Goal: Transaction & Acquisition: Book appointment/travel/reservation

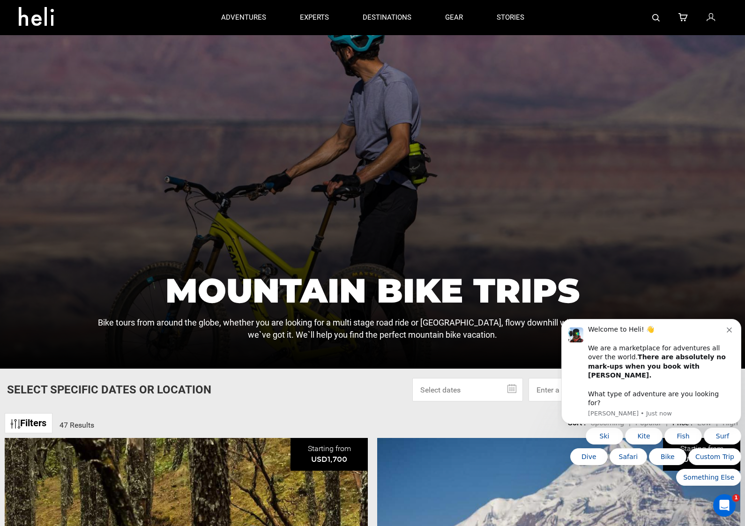
click at [681, 254] on div at bounding box center [372, 158] width 745 height 421
click at [726, 351] on div "Welcome to Heli! 👋 We are a marketplace for adventures all over the world. Ther…" at bounding box center [657, 366] width 139 height 82
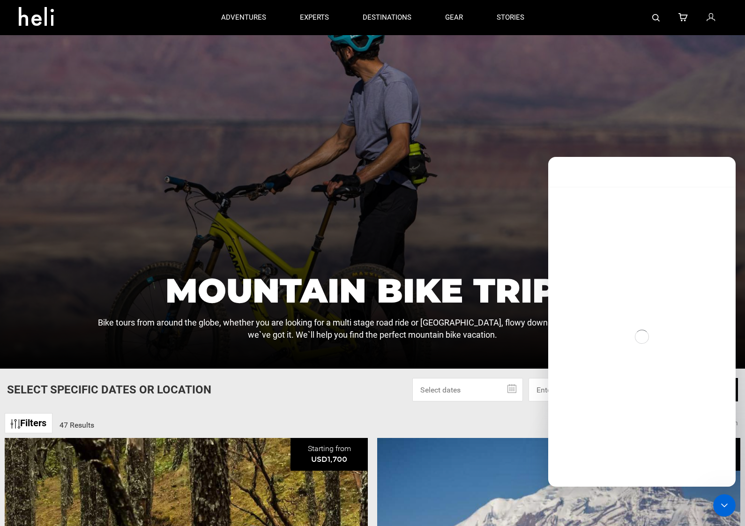
scroll to position [48, 0]
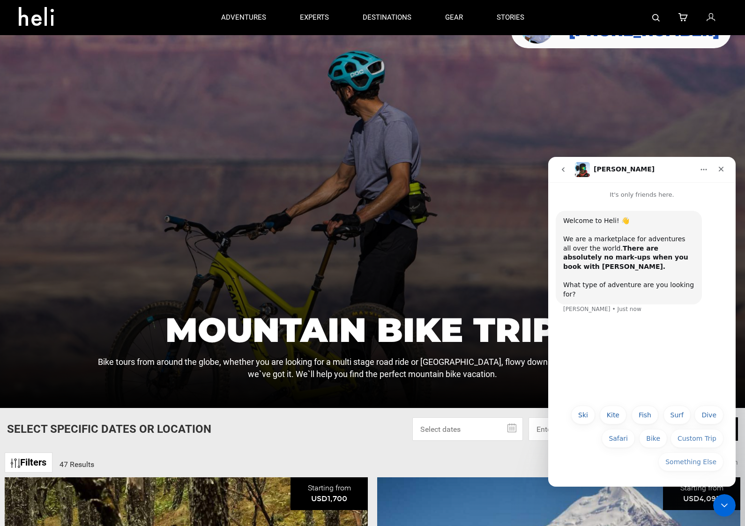
click at [716, 168] on div "Close" at bounding box center [721, 169] width 17 height 17
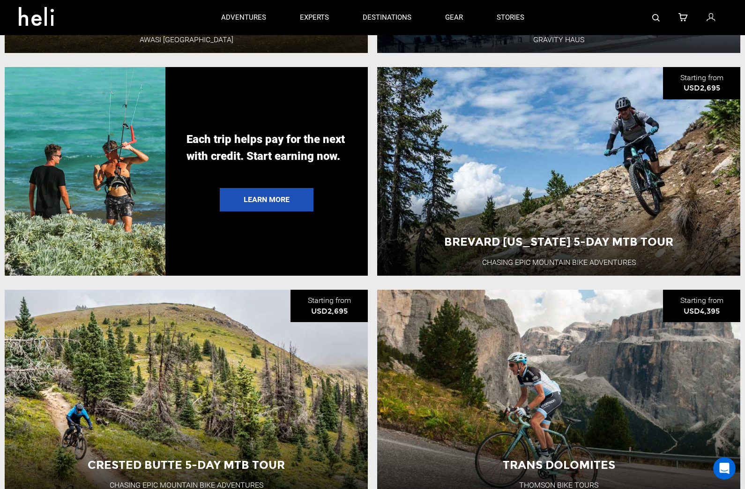
scroll to position [1986, 0]
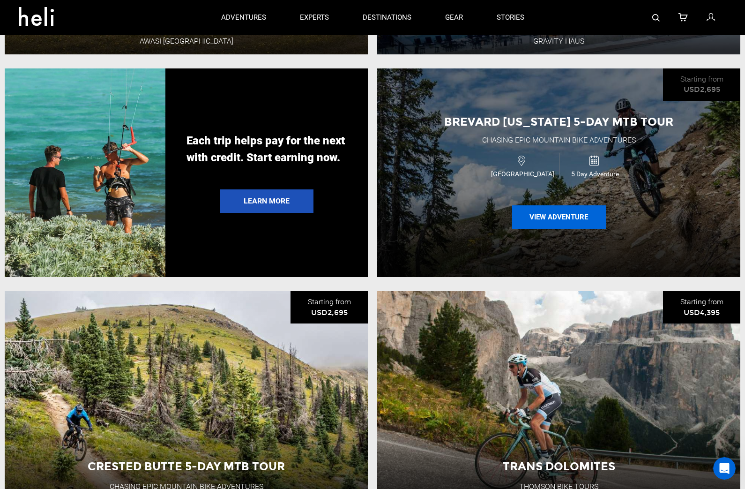
click at [564, 226] on button "View Adventure" at bounding box center [559, 216] width 94 height 23
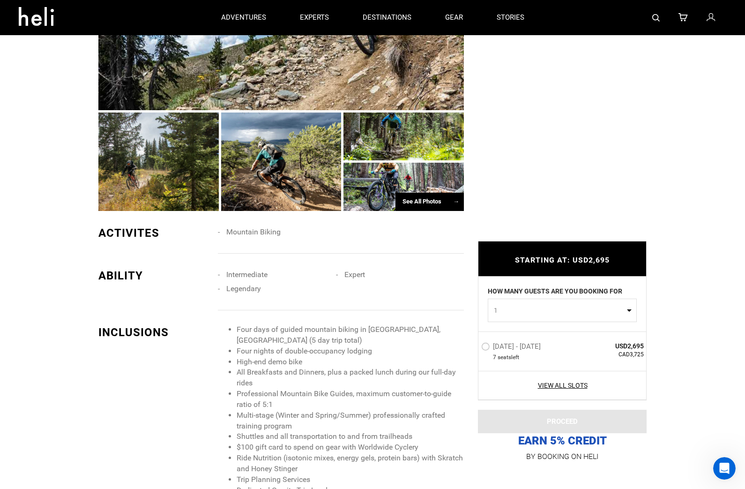
scroll to position [660, 0]
click at [425, 208] on div "See All Photos →" at bounding box center [430, 202] width 68 height 18
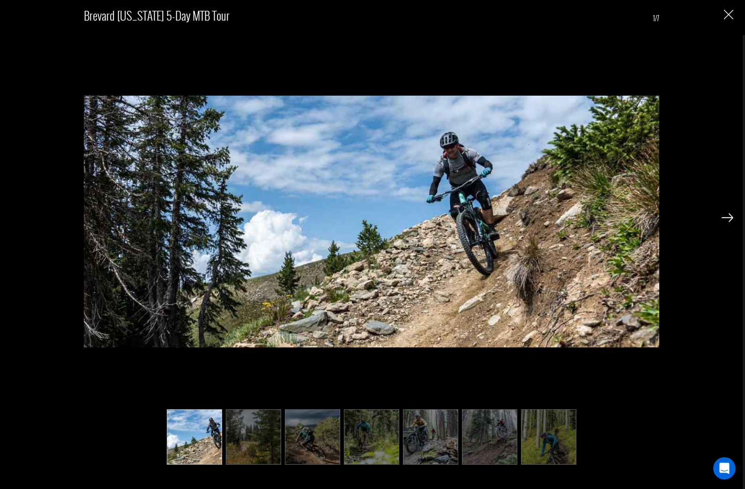
click at [725, 222] on img at bounding box center [728, 217] width 12 height 8
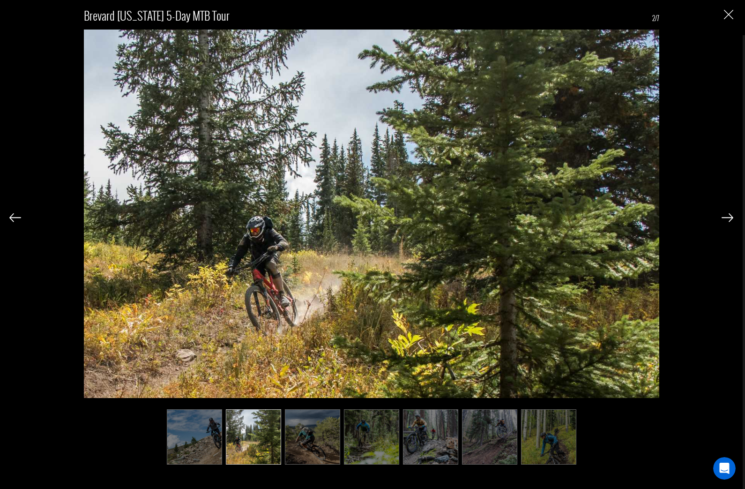
click at [727, 222] on img at bounding box center [728, 217] width 12 height 8
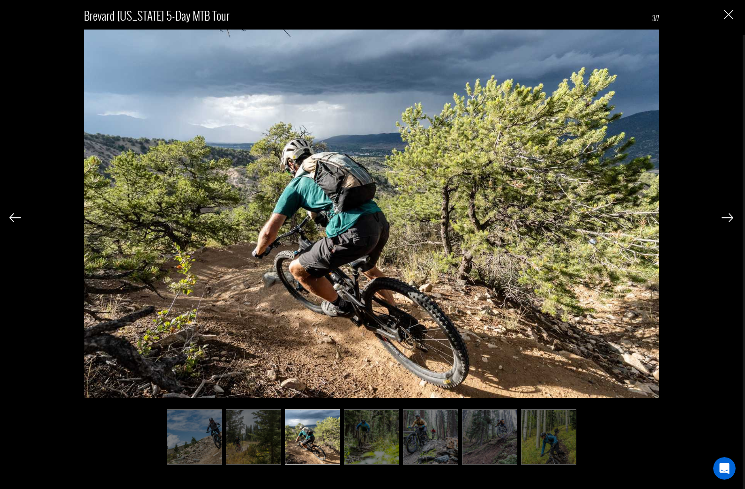
click at [726, 219] on img at bounding box center [728, 217] width 12 height 8
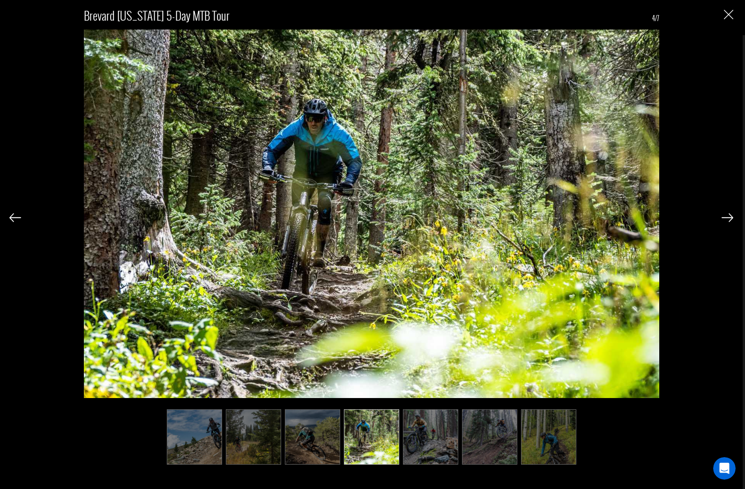
click at [729, 222] on img at bounding box center [728, 217] width 12 height 8
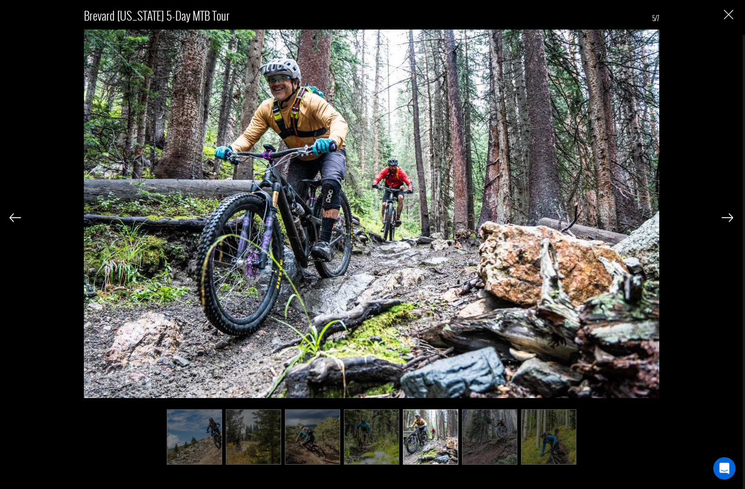
click at [727, 221] on img at bounding box center [728, 217] width 12 height 8
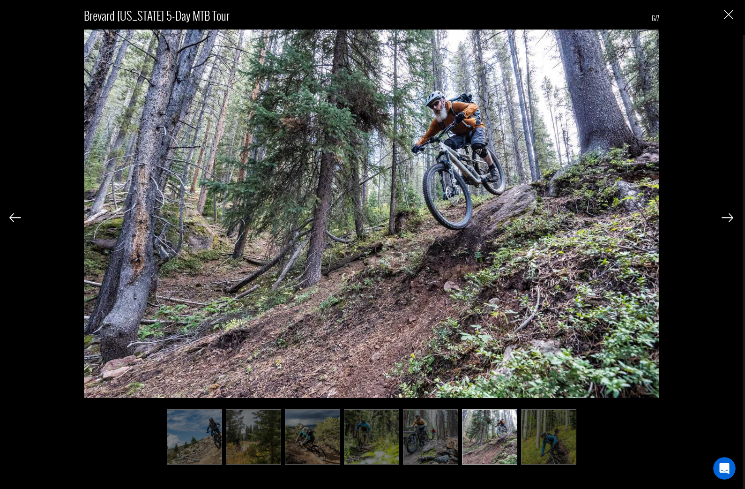
click at [729, 220] on img at bounding box center [728, 217] width 12 height 8
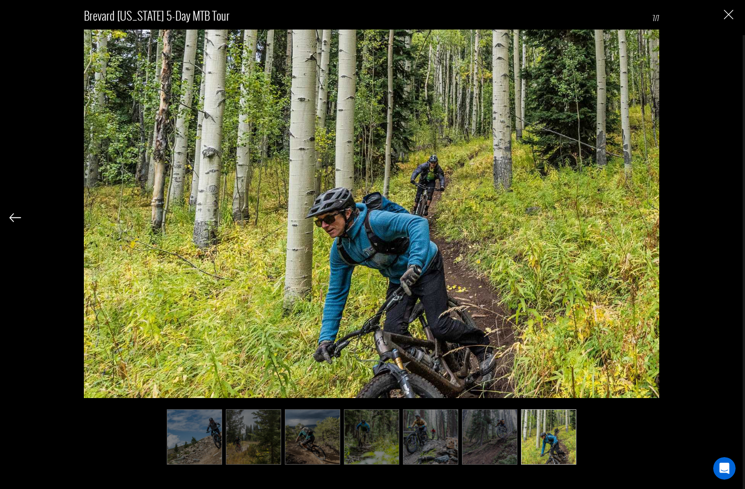
click at [742, 229] on div "Brevard [US_STATE] 5-Day MTB Tour 7/7" at bounding box center [371, 244] width 743 height 489
click at [18, 222] on img at bounding box center [15, 217] width 12 height 8
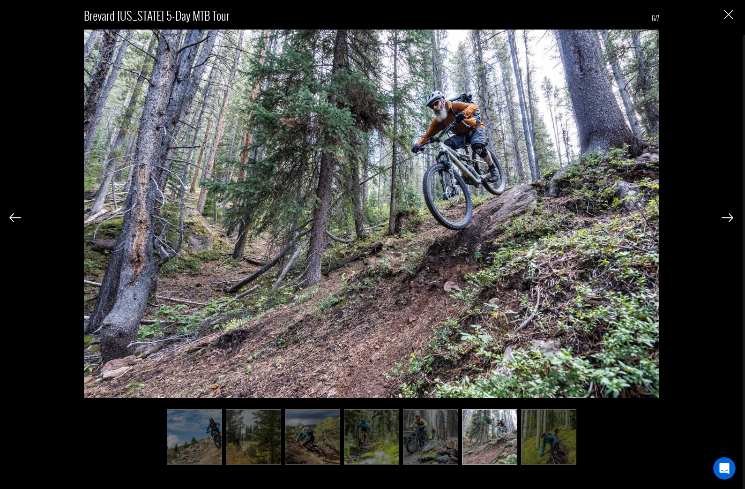
click at [11, 222] on img at bounding box center [15, 217] width 12 height 8
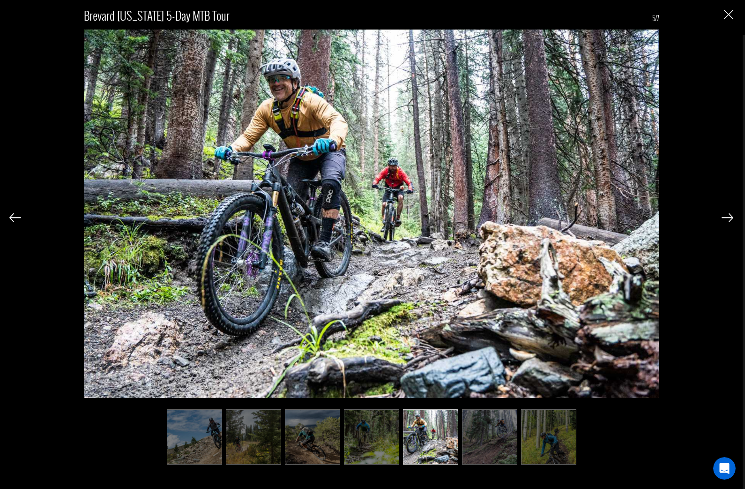
click at [20, 220] on img at bounding box center [15, 217] width 12 height 8
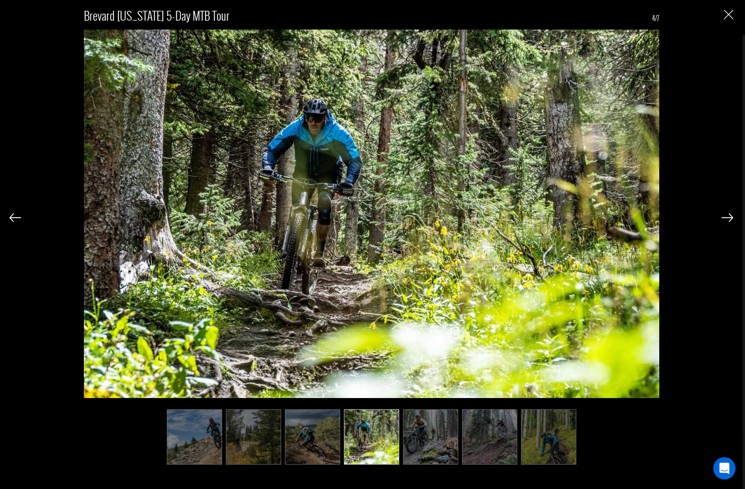
click at [24, 211] on div "Brevard [US_STATE] 5-Day MTB Tour 4/7" at bounding box center [371, 232] width 724 height 464
click at [13, 222] on img at bounding box center [15, 217] width 12 height 8
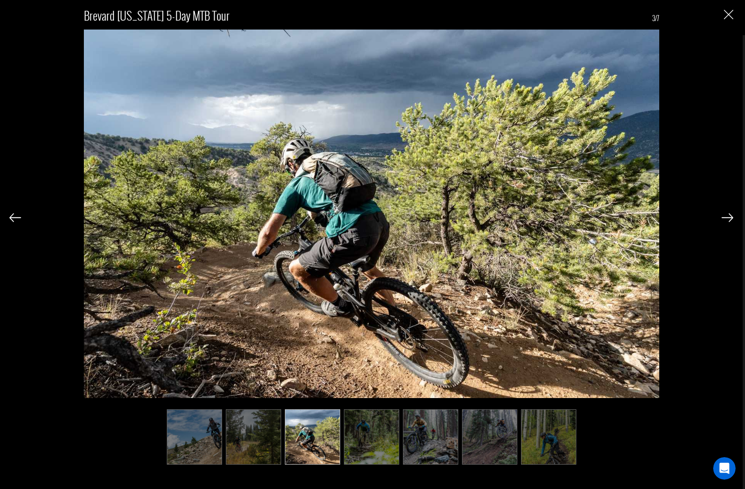
click at [15, 222] on img at bounding box center [15, 217] width 12 height 8
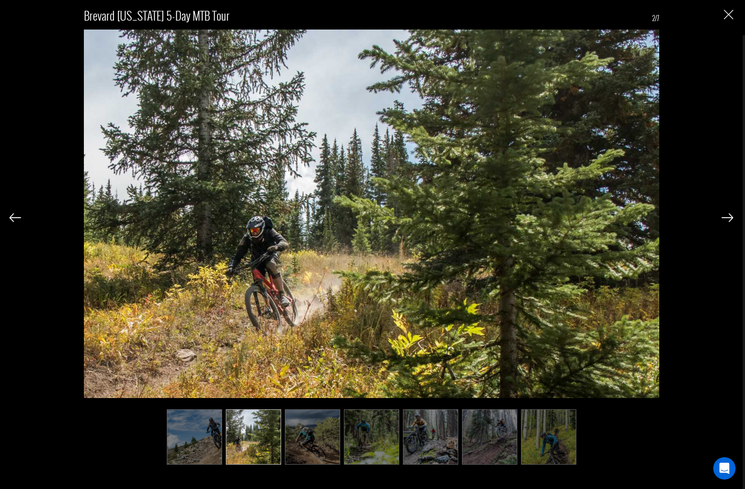
click at [13, 220] on img at bounding box center [15, 217] width 12 height 8
